Goal: Information Seeking & Learning: Learn about a topic

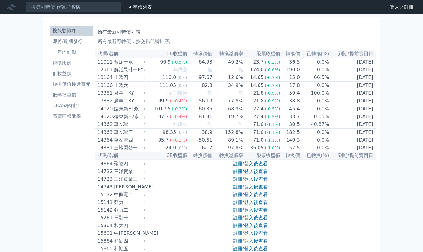
click at [408, 9] on link "登入／註冊" at bounding box center [401, 6] width 33 height 9
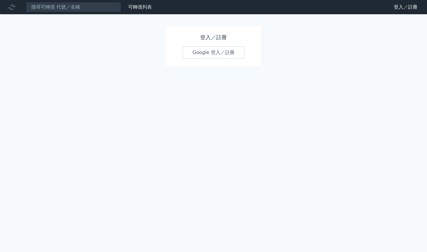
click at [224, 49] on link "Google 登入／註冊" at bounding box center [214, 52] width 62 height 12
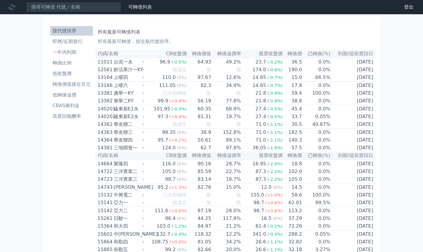
click at [77, 106] on li "CBAS權利金" at bounding box center [71, 105] width 43 height 7
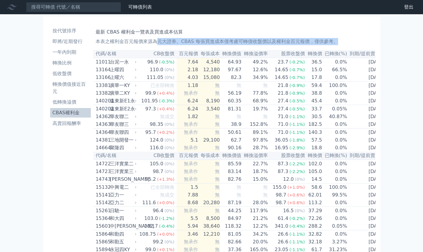
drag, startPoint x: 160, startPoint y: 41, endPoint x: 178, endPoint y: 47, distance: 19.1
click at [174, 44] on p "本表之權利金百元報價來源為元大證券。CBAS 每張買進成本僅考慮可轉債收盤價以及權利金百元報價，僅供參考。" at bounding box center [234, 41] width 277 height 7
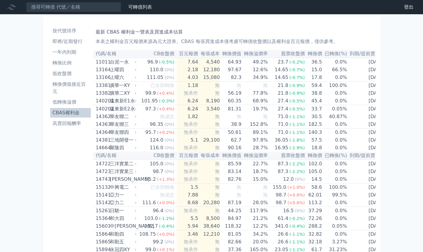
click at [76, 123] on li "高賣回報酬率" at bounding box center [70, 123] width 41 height 7
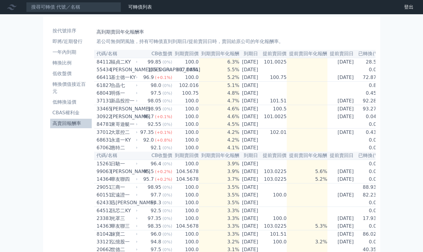
click at [182, 56] on th "到期賣回價" at bounding box center [185, 54] width 26 height 8
click at [67, 27] on li "按代號排序" at bounding box center [71, 30] width 42 height 7
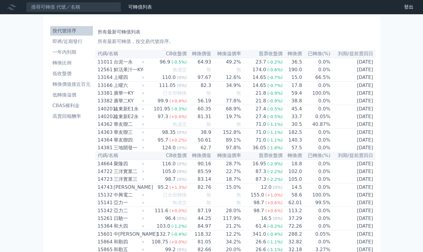
click at [136, 9] on link "可轉債列表" at bounding box center [140, 7] width 24 height 6
click at [80, 39] on li "即將/近期發行" at bounding box center [71, 41] width 43 height 7
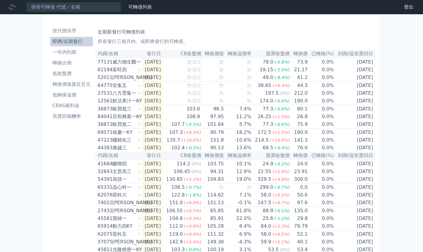
click at [66, 63] on li "轉換比例" at bounding box center [71, 62] width 43 height 7
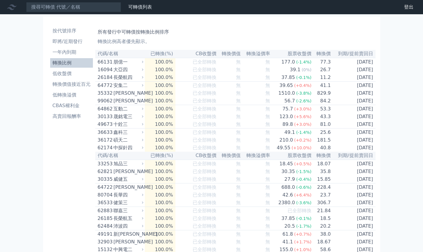
click at [64, 73] on li "低收盤價" at bounding box center [71, 73] width 43 height 7
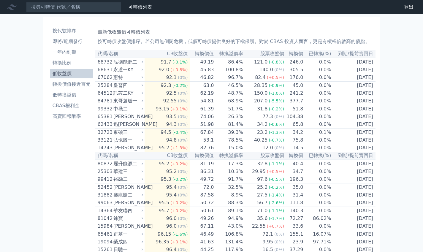
click at [84, 85] on li "轉換價值接近百元" at bounding box center [71, 84] width 43 height 7
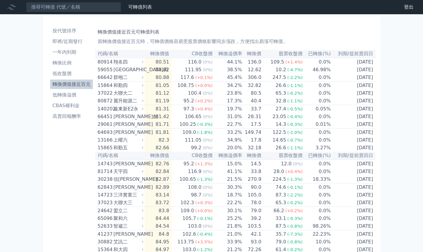
click at [76, 95] on li "低轉換溢價" at bounding box center [71, 94] width 43 height 7
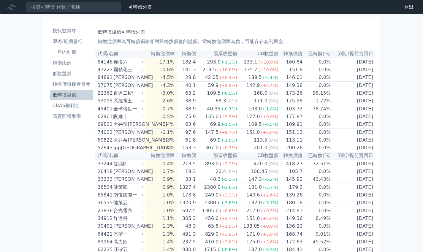
click at [84, 83] on li "轉換價值接近百元" at bounding box center [71, 84] width 43 height 7
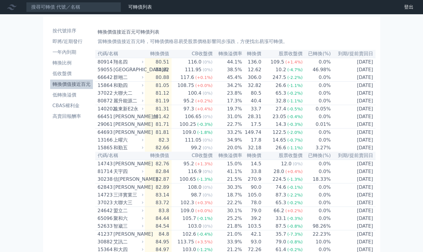
click at [68, 31] on li "按代號排序" at bounding box center [71, 30] width 43 height 7
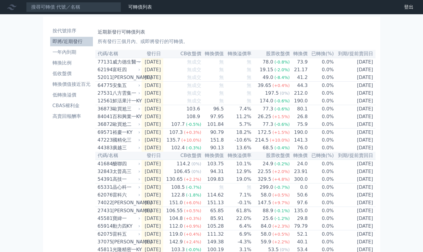
click at [80, 41] on li "即將/近期發行" at bounding box center [71, 41] width 43 height 7
